Goal: Information Seeking & Learning: Find specific fact

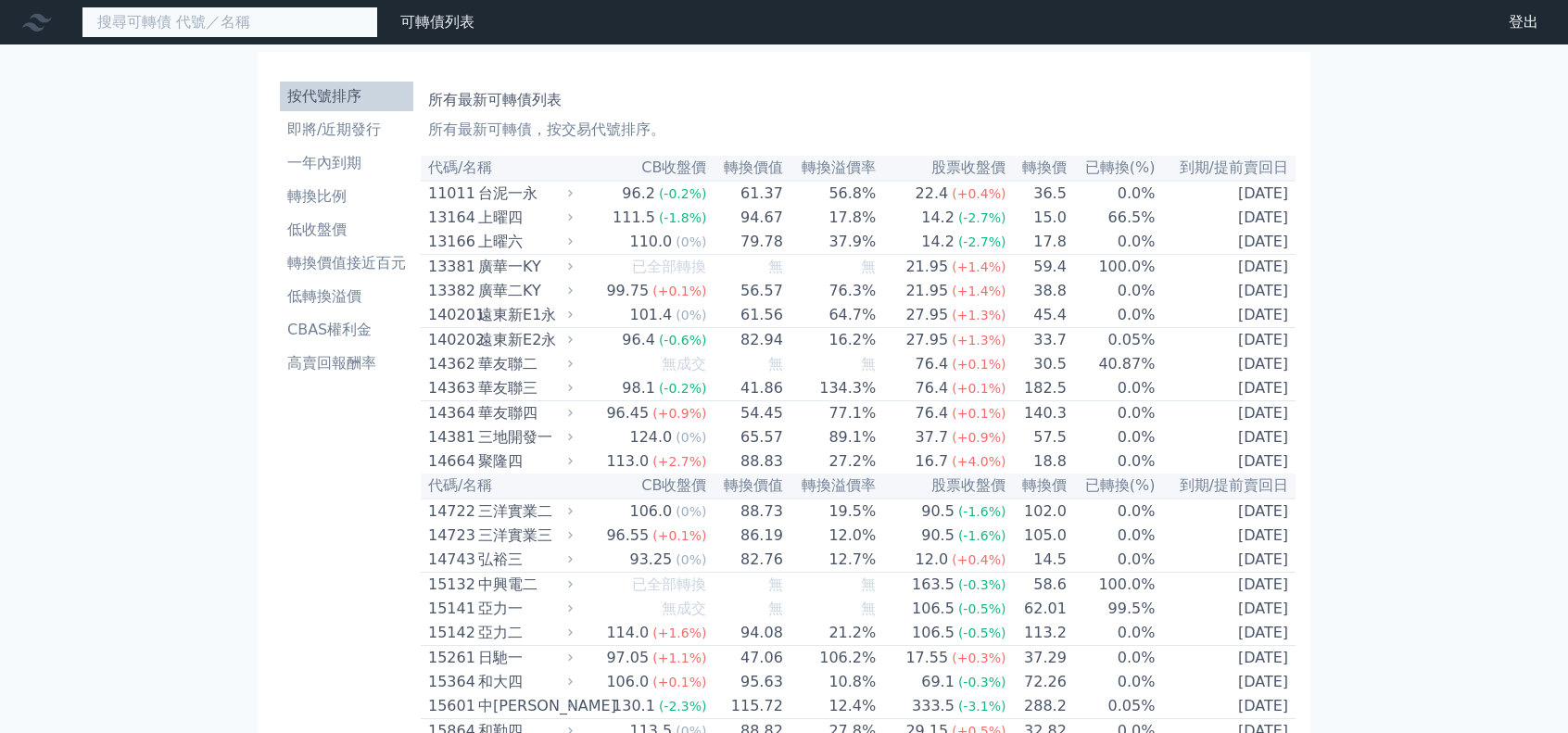
click at [203, 21] on input at bounding box center [230, 23] width 297 height 32
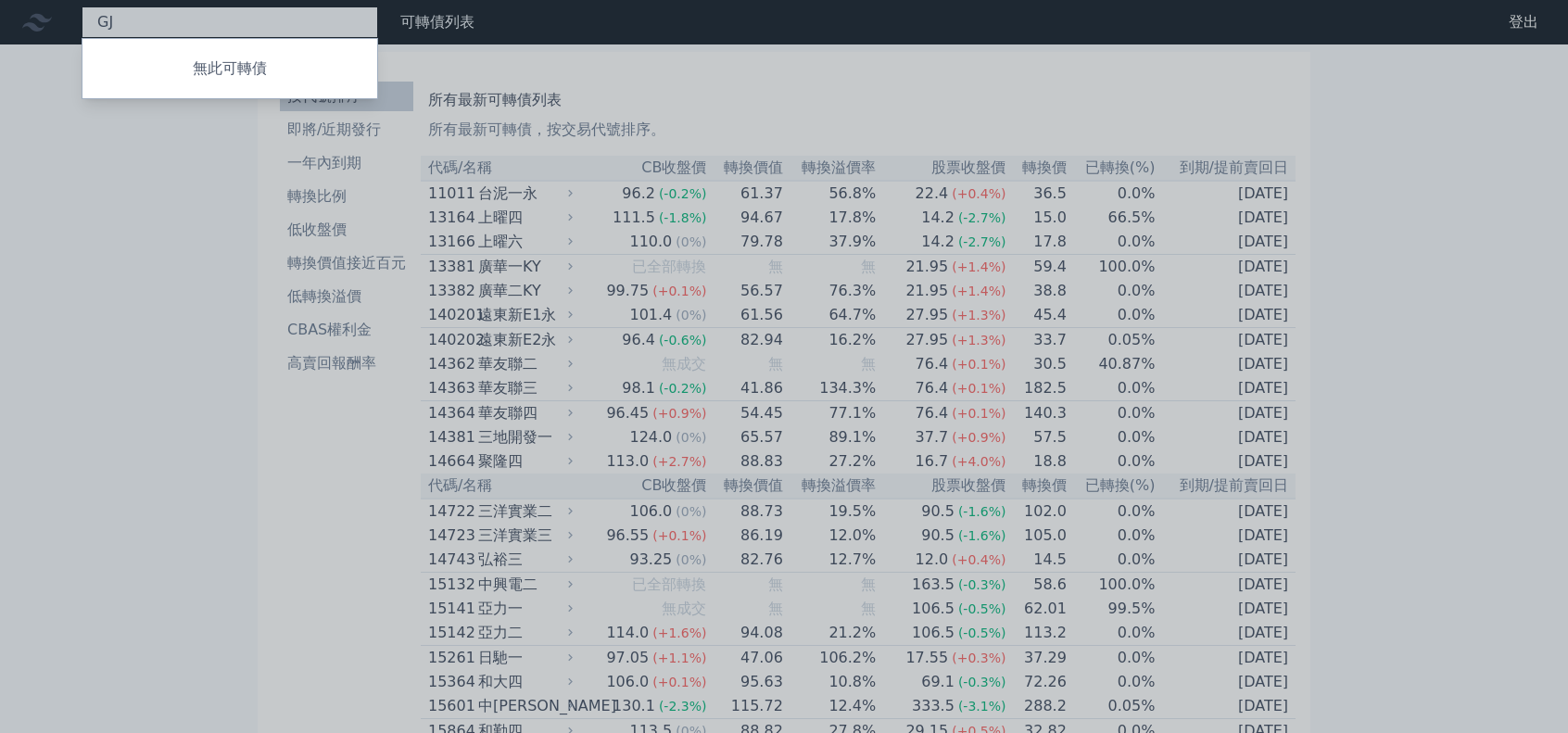
type input "G"
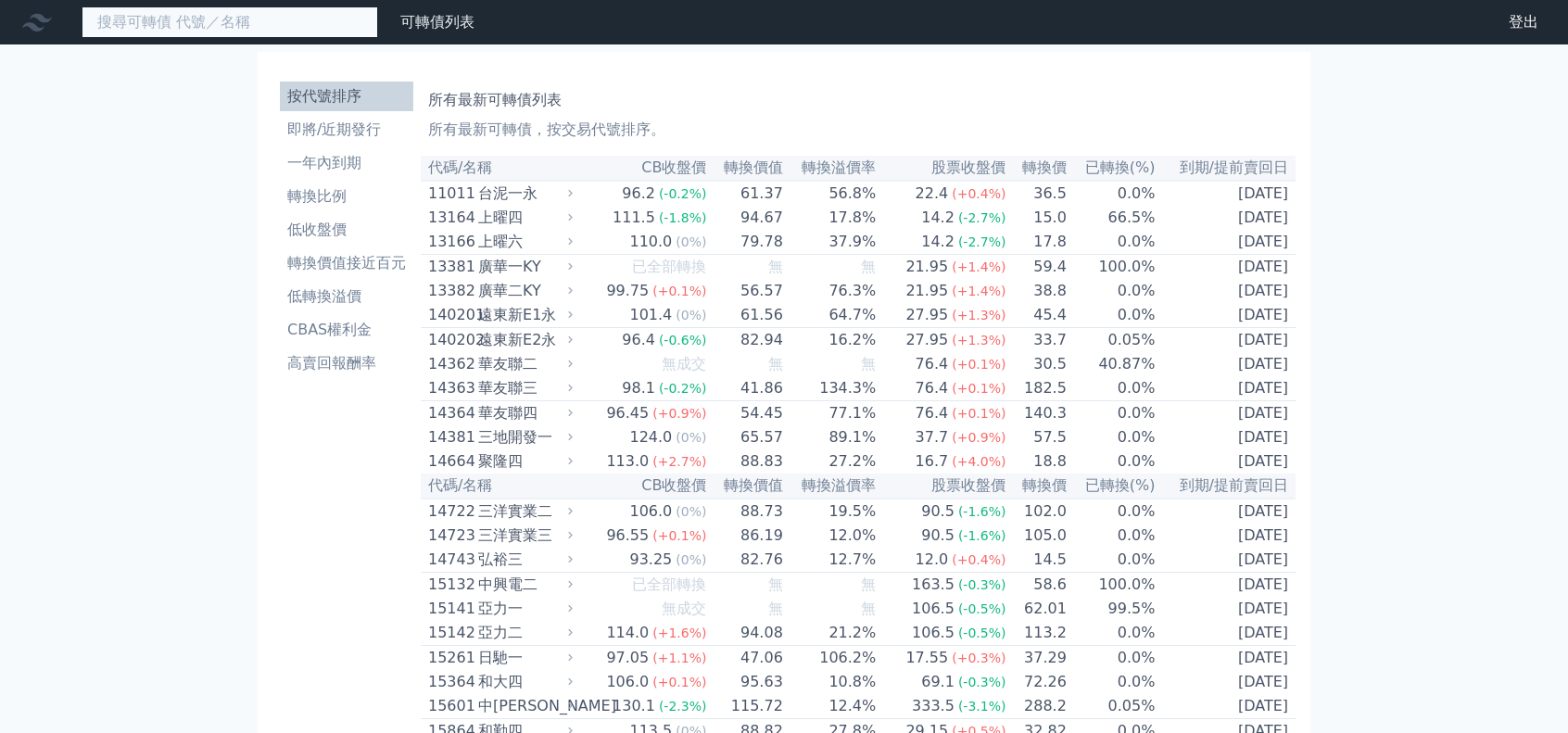
type input "ㄑ"
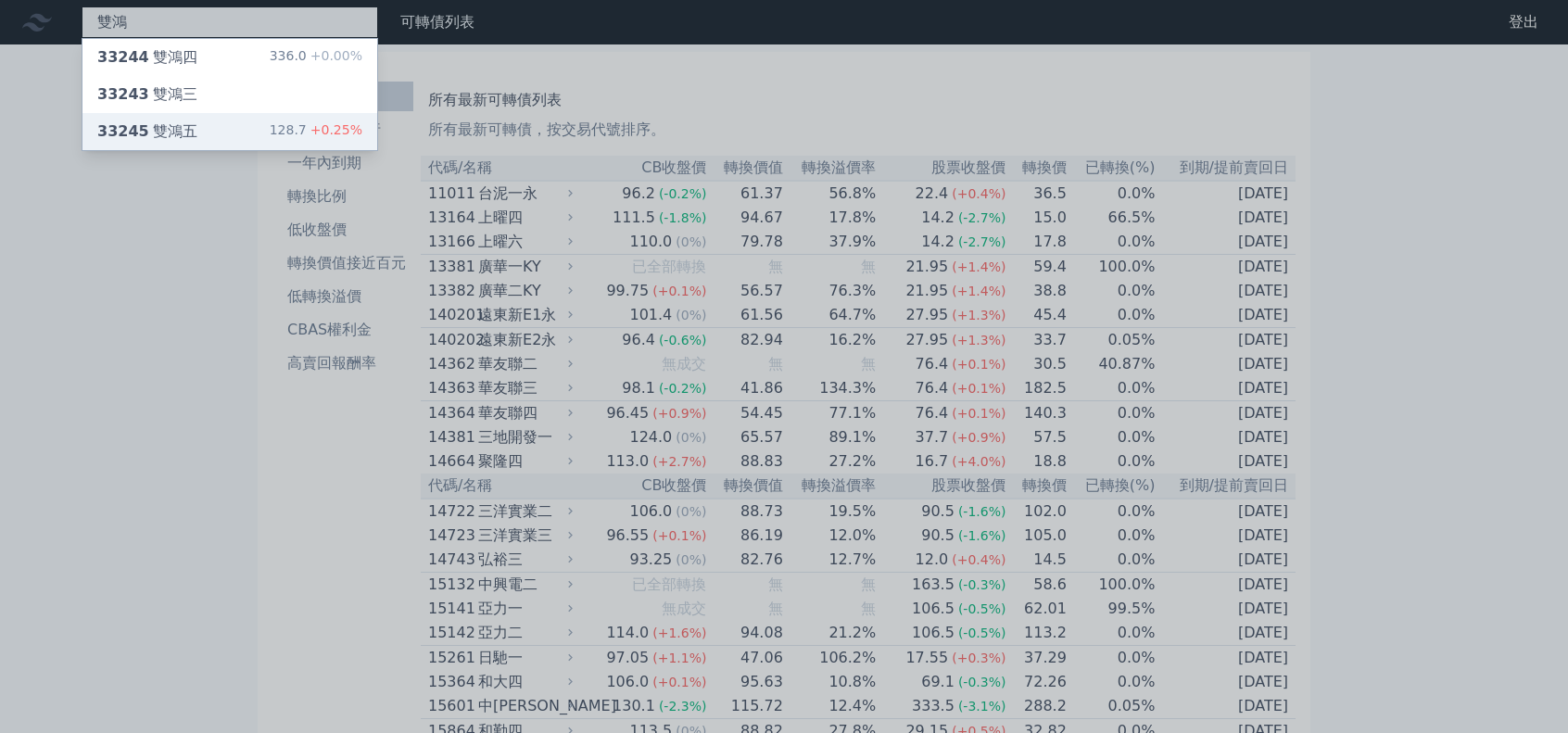
type input "雙鴻"
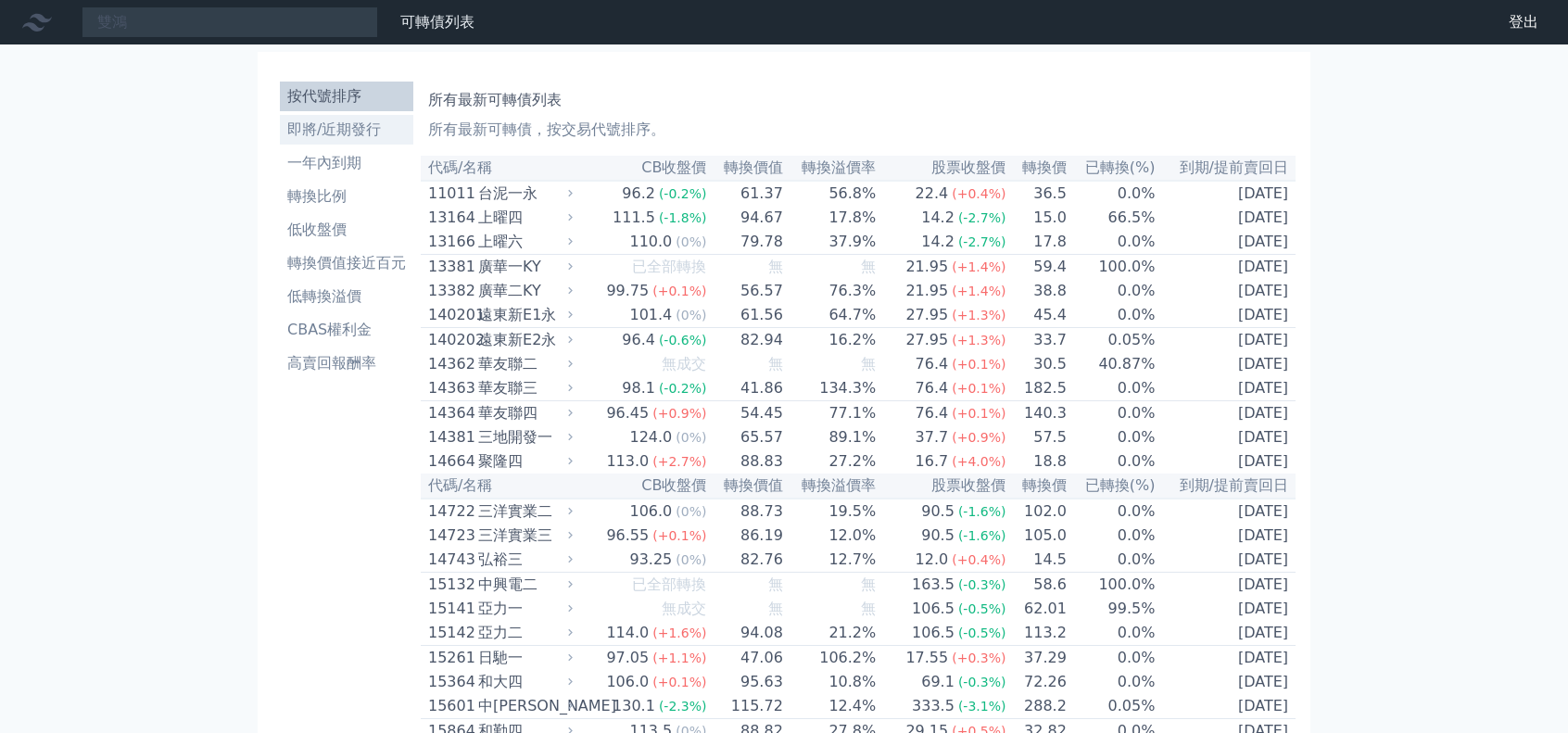
click at [288, 140] on li "即將/近期發行" at bounding box center [346, 129] width 133 height 22
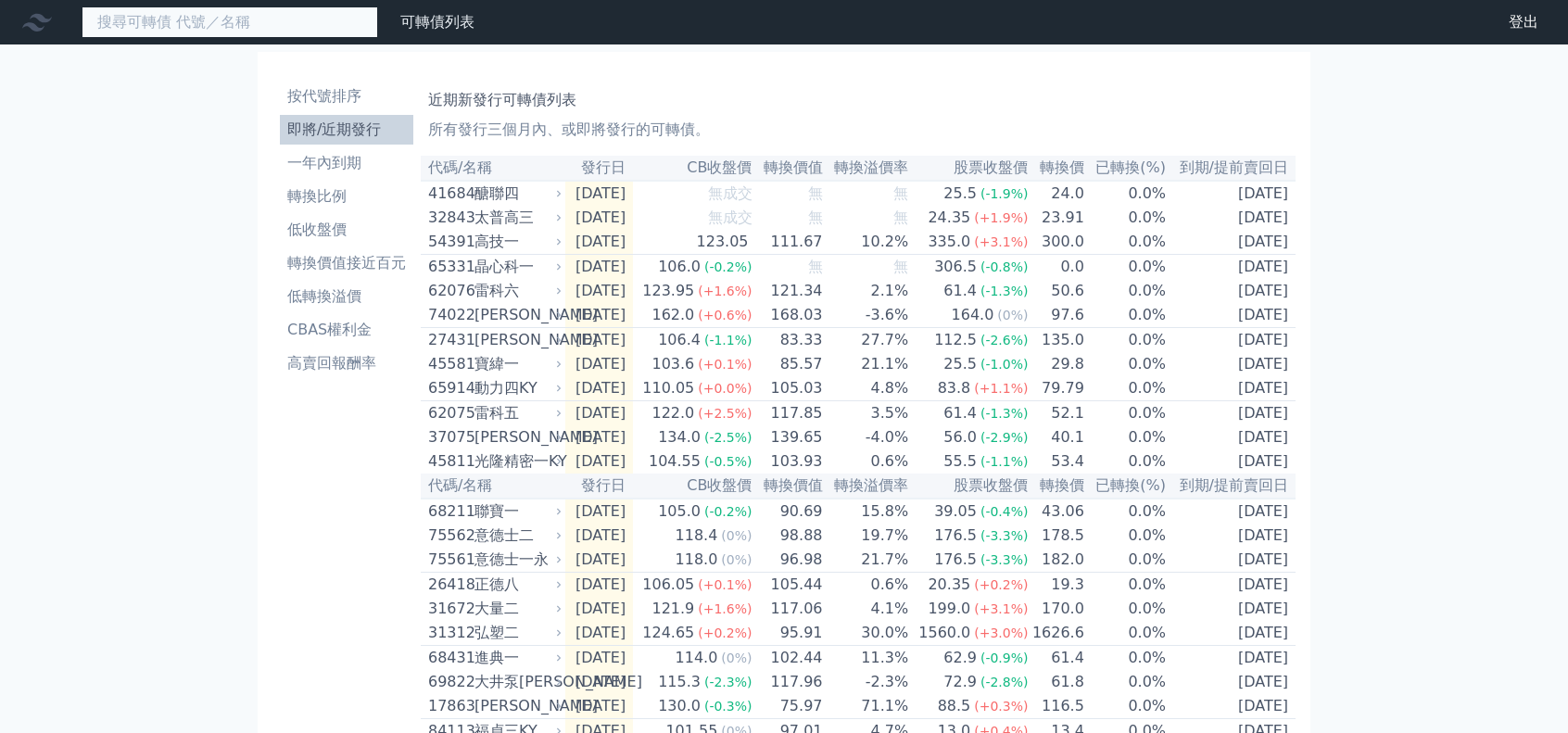
click at [216, 19] on input at bounding box center [230, 23] width 297 height 32
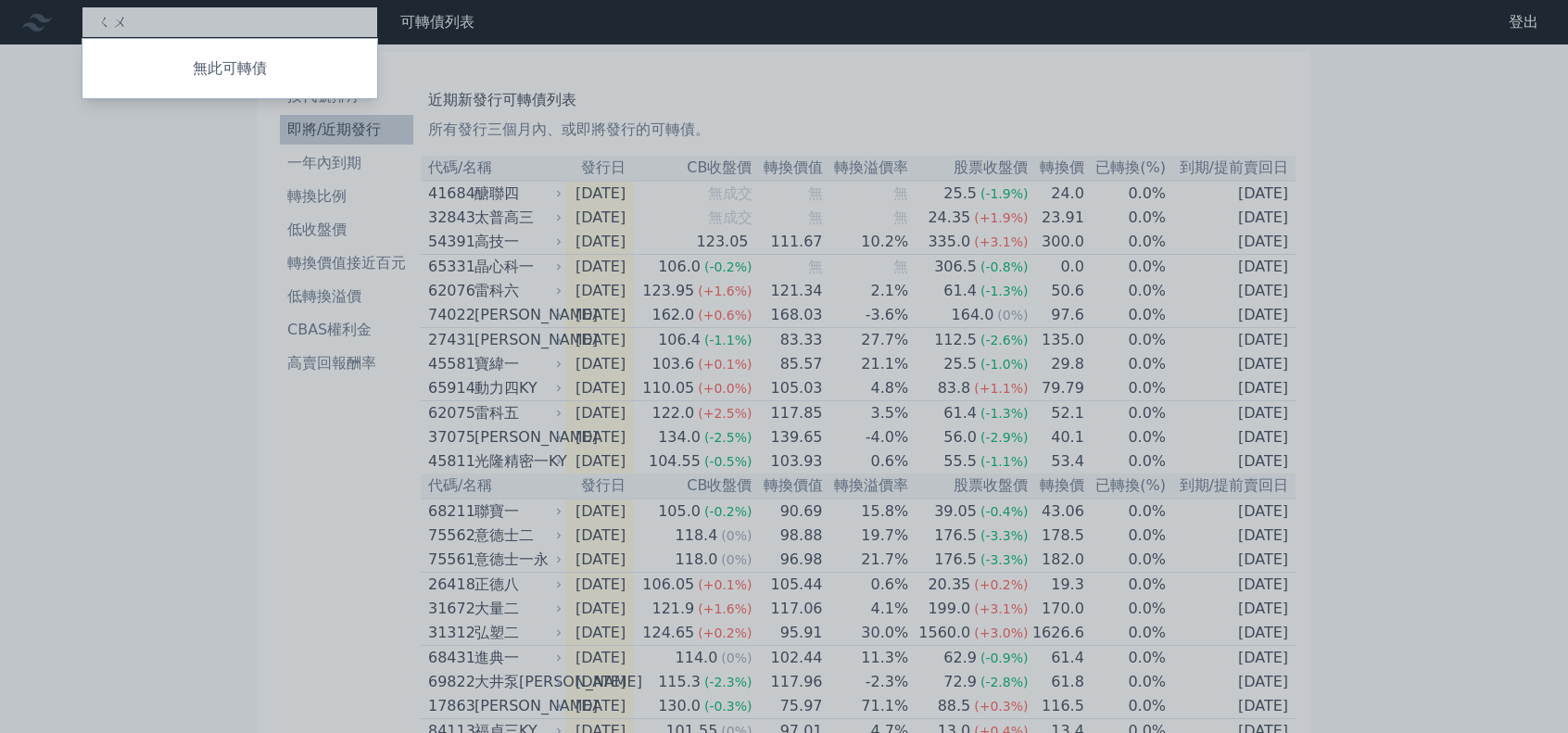
type input "ㄑ"
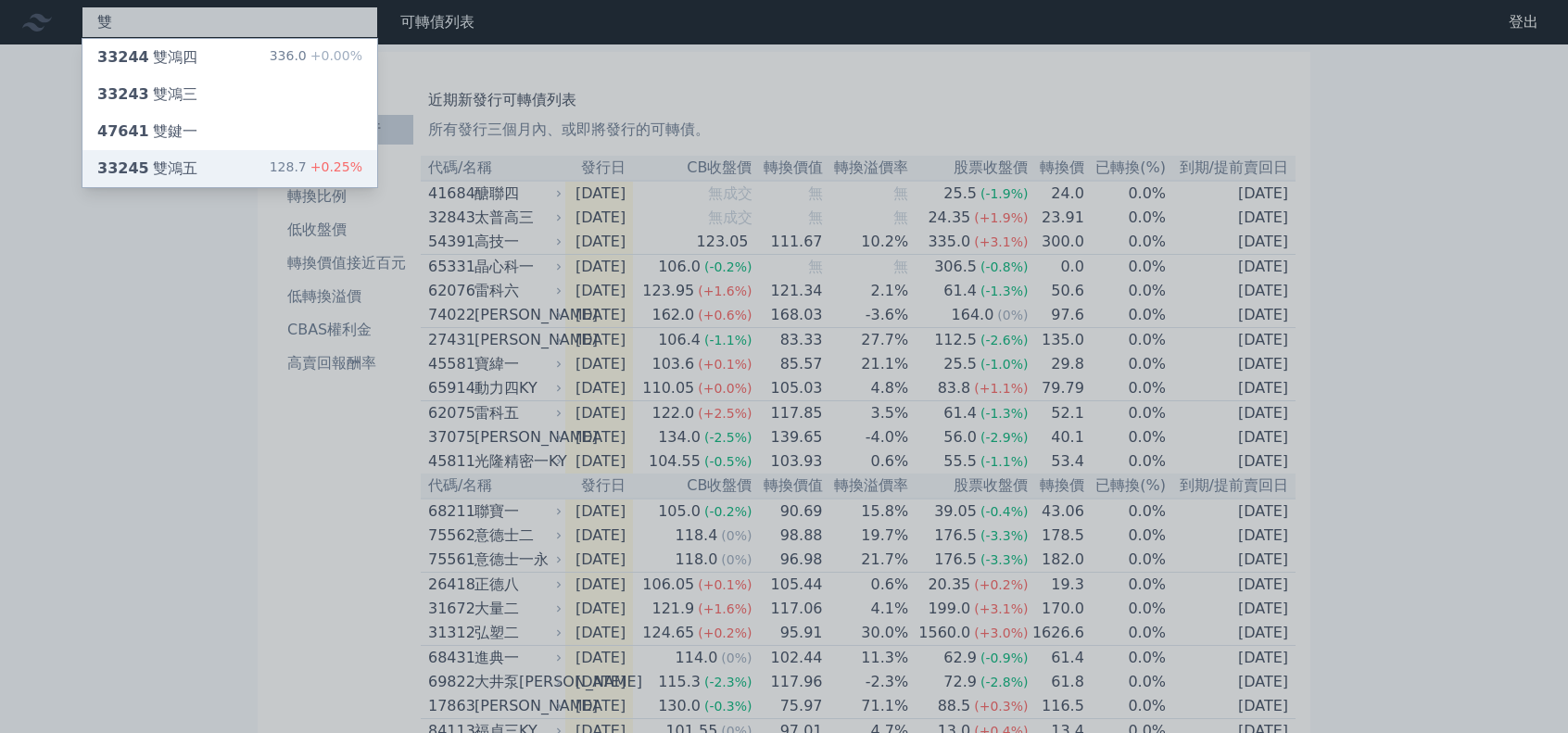
type input "雙"
click at [306, 163] on div "128.7 +0.25%" at bounding box center [316, 168] width 93 height 22
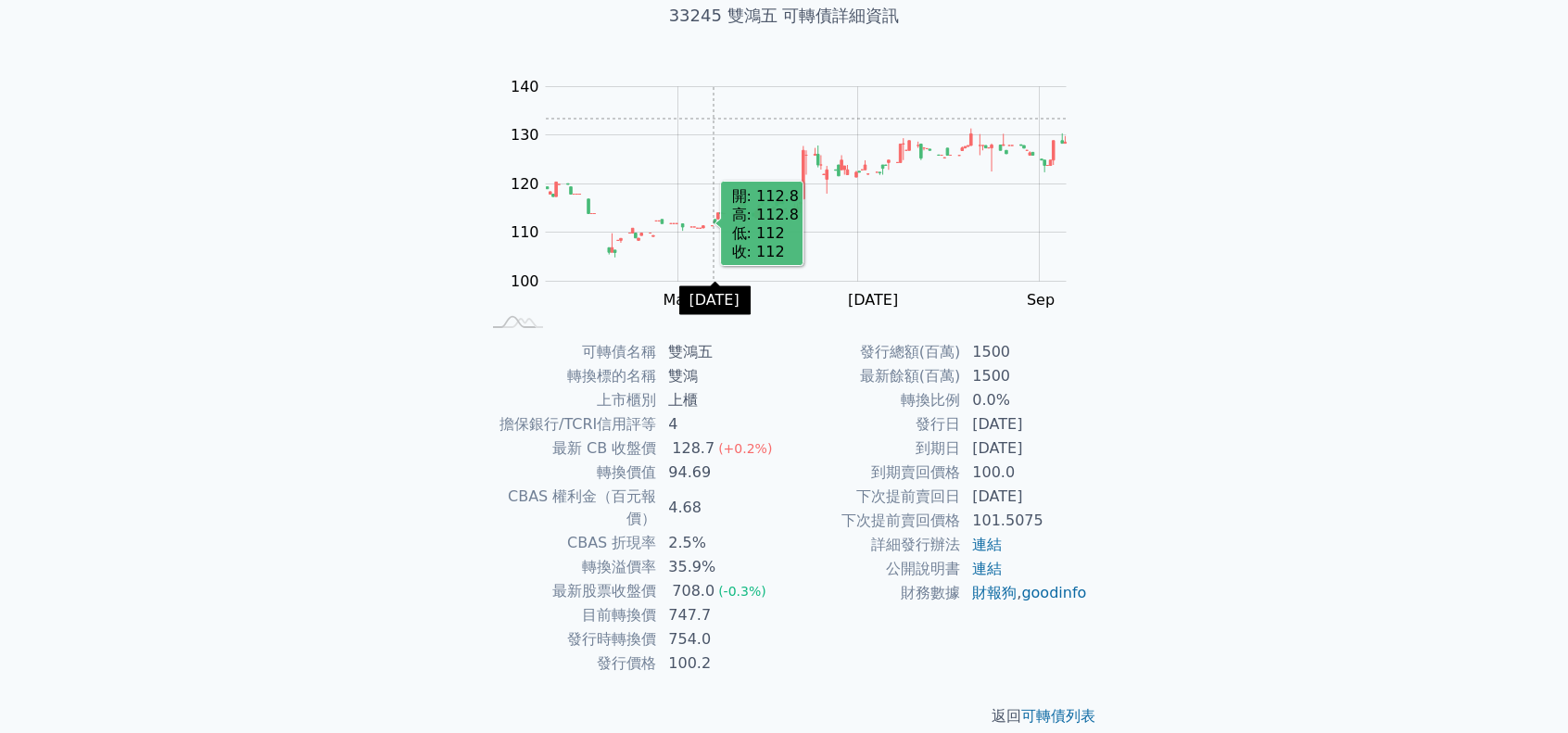
scroll to position [124, 0]
